Goal: Information Seeking & Learning: Learn about a topic

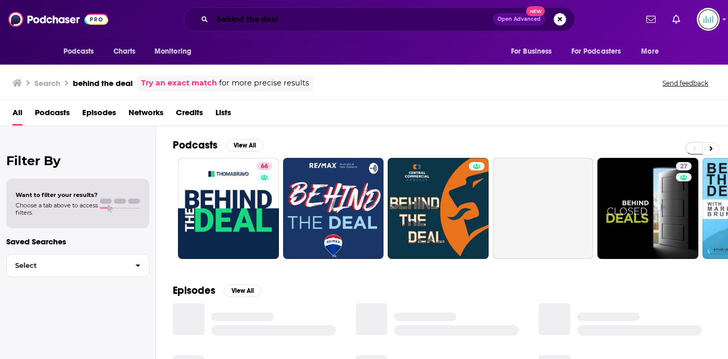
click at [295, 18] on input "behind the deal" at bounding box center [352, 19] width 281 height 17
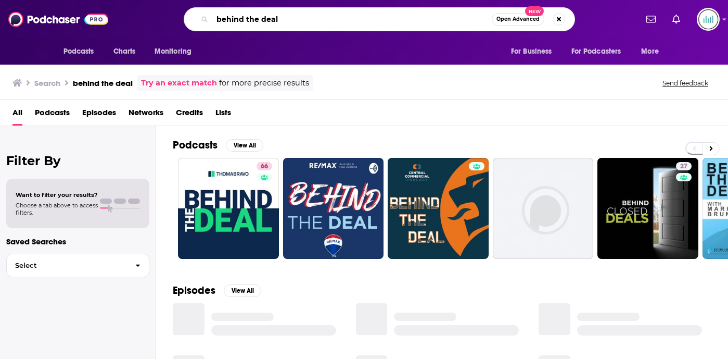
click at [295, 19] on input "behind the deal" at bounding box center [352, 19] width 280 height 17
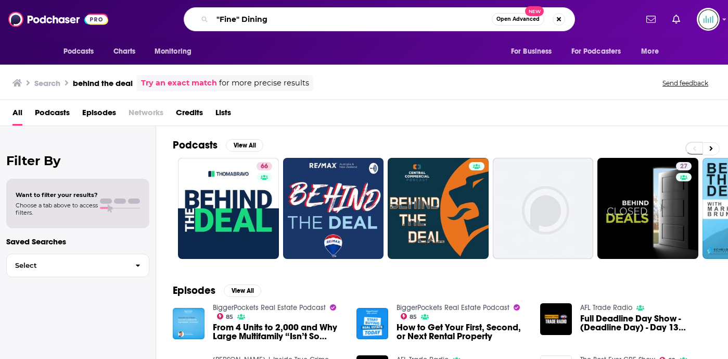
type input ""Fine" Dining"
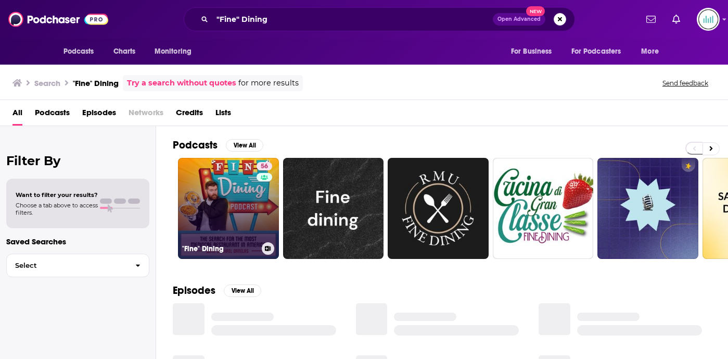
click at [237, 198] on link "56 "Fine" Dining" at bounding box center [228, 208] width 101 height 101
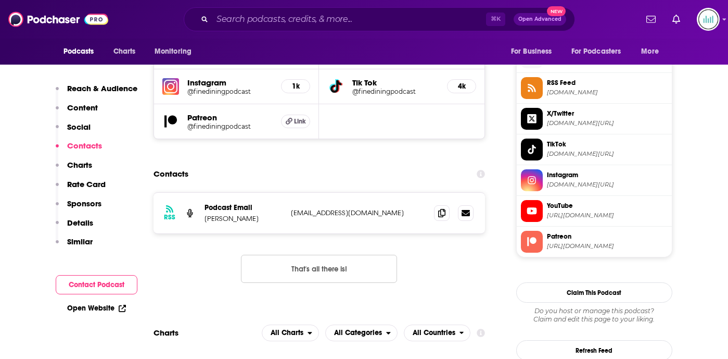
scroll to position [973, 0]
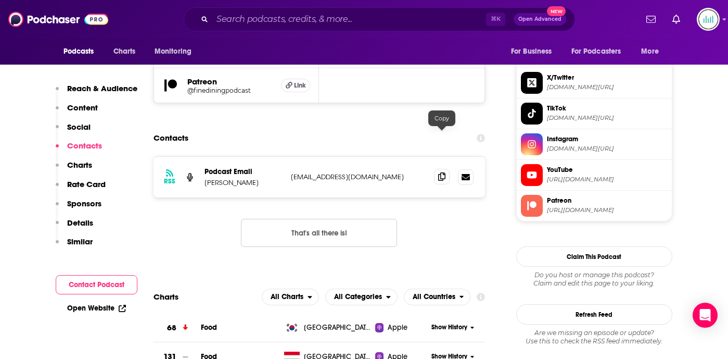
click at [442, 172] on icon at bounding box center [441, 176] width 7 height 8
